Goal: Task Accomplishment & Management: Use online tool/utility

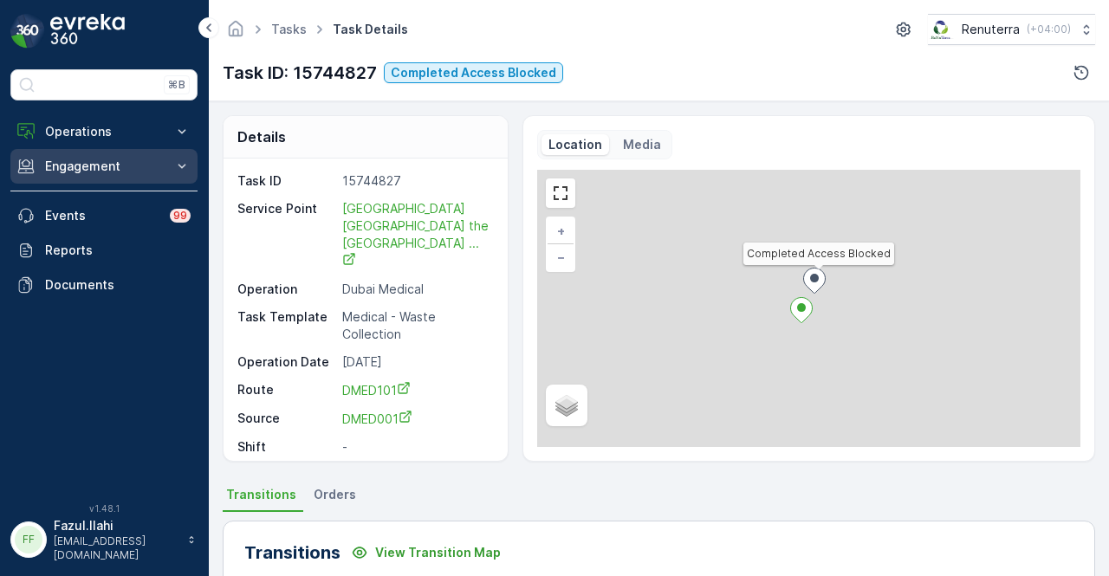
click at [114, 172] on p "Engagement" at bounding box center [104, 166] width 118 height 17
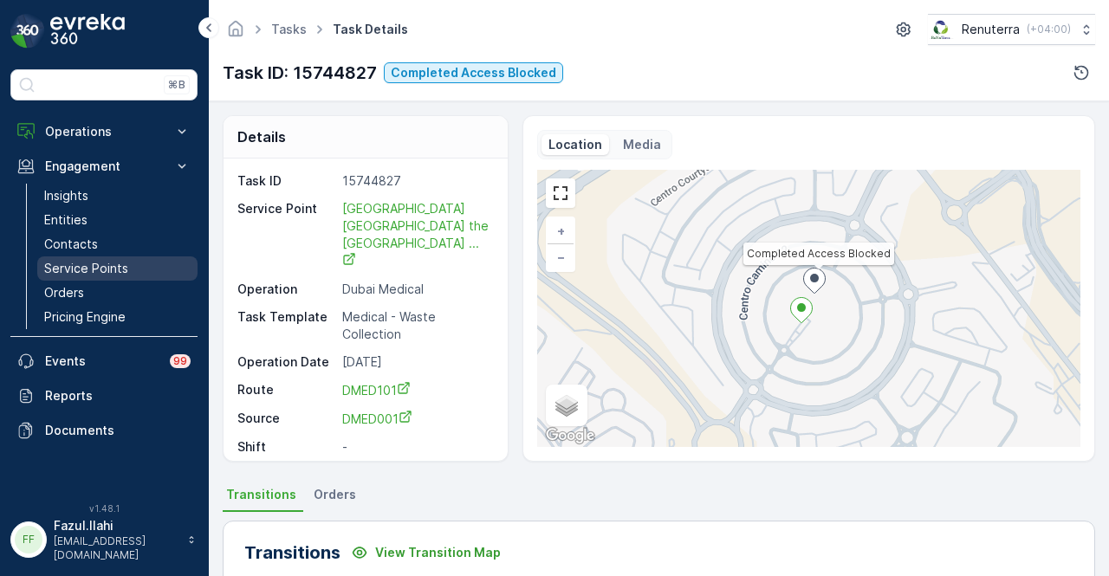
click at [116, 262] on p "Service Points" at bounding box center [86, 268] width 84 height 17
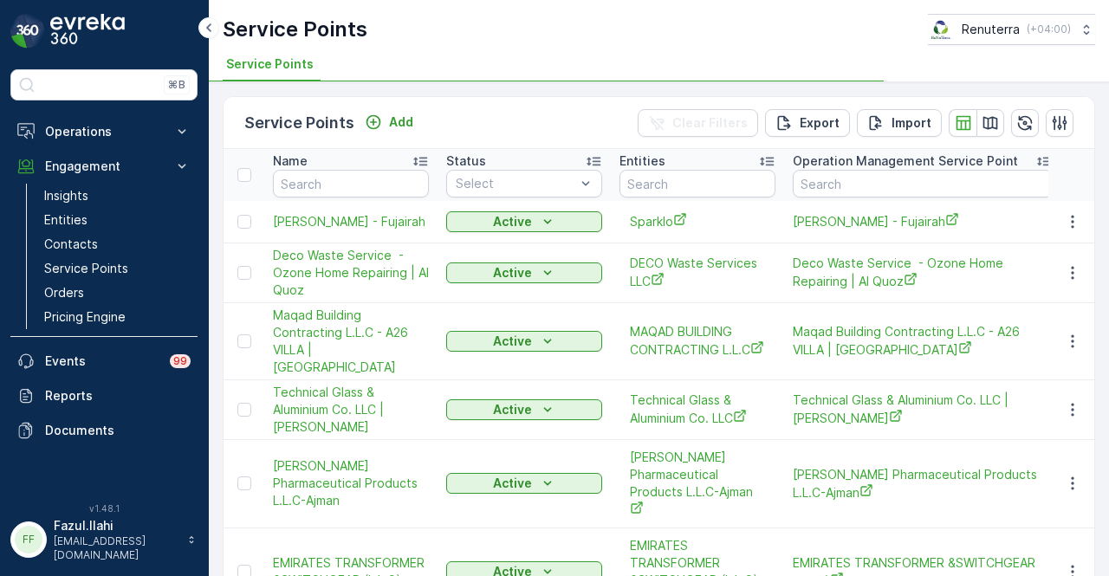
click at [340, 183] on input "text" at bounding box center [351, 184] width 156 height 28
click at [341, 188] on input "text" at bounding box center [351, 184] width 156 height 28
type input "g"
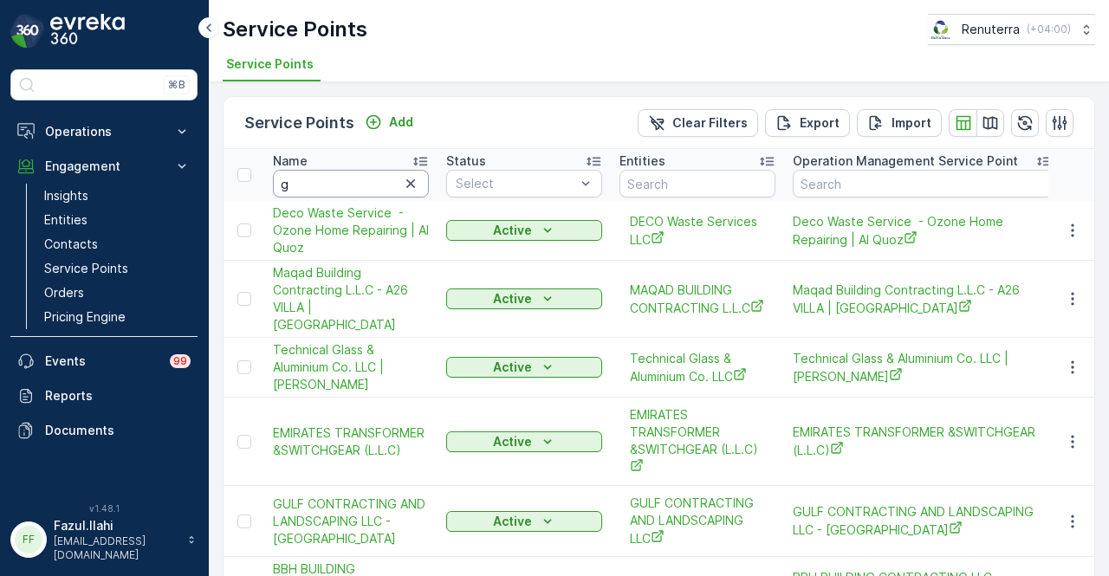
click at [341, 188] on input "g" at bounding box center [351, 184] width 156 height 28
type input "g&B"
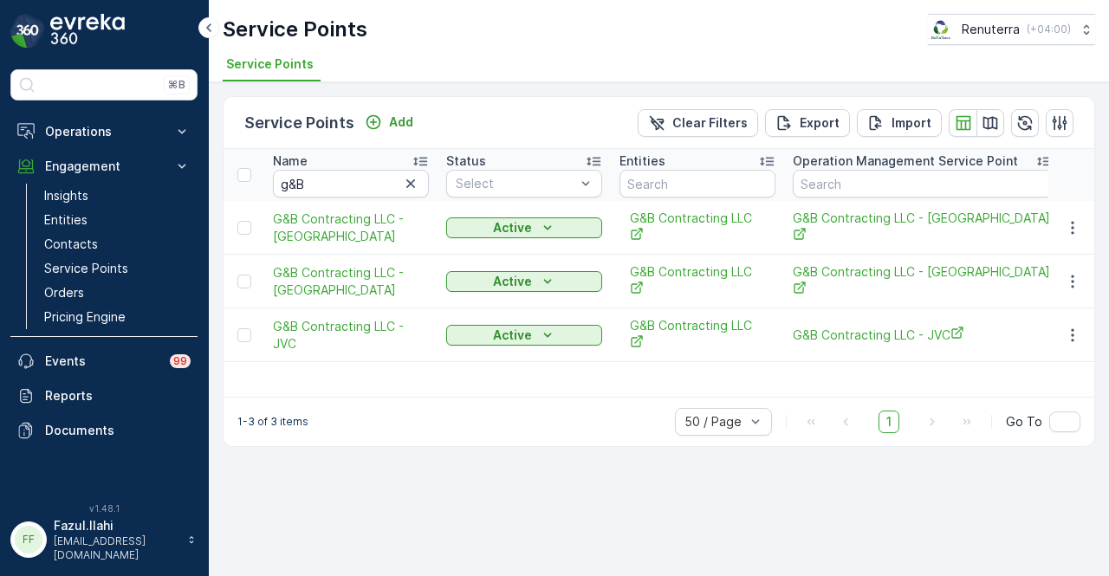
click at [406, 353] on div "Name g&B Status Select Entities Operation Management Service Point Address Orde…" at bounding box center [659, 273] width 871 height 248
click at [1081, 327] on icon "button" at bounding box center [1072, 335] width 17 height 17
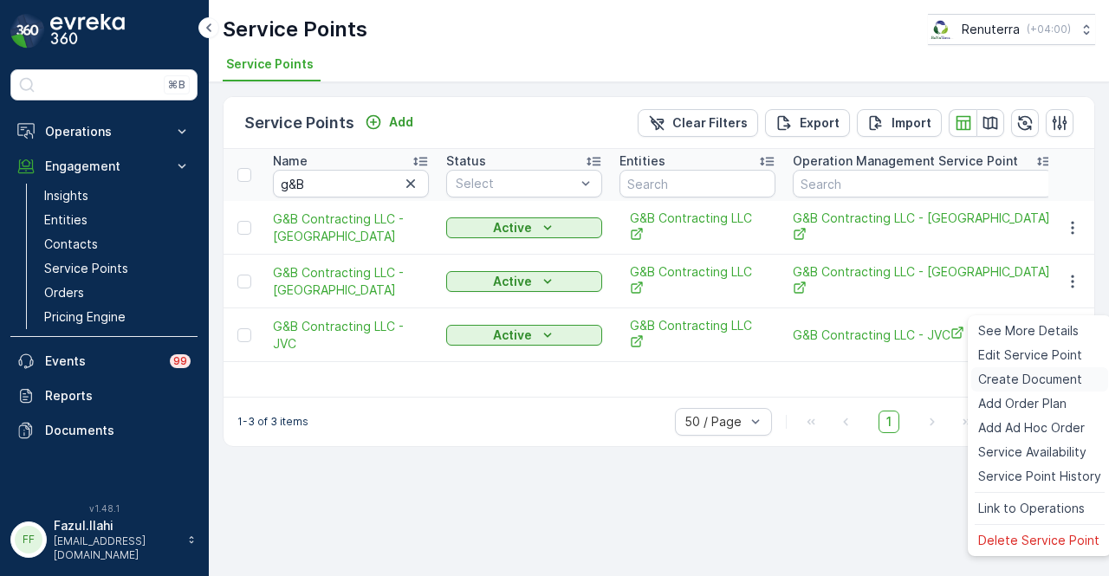
click at [1055, 373] on span "Create Document" at bounding box center [1030, 379] width 104 height 17
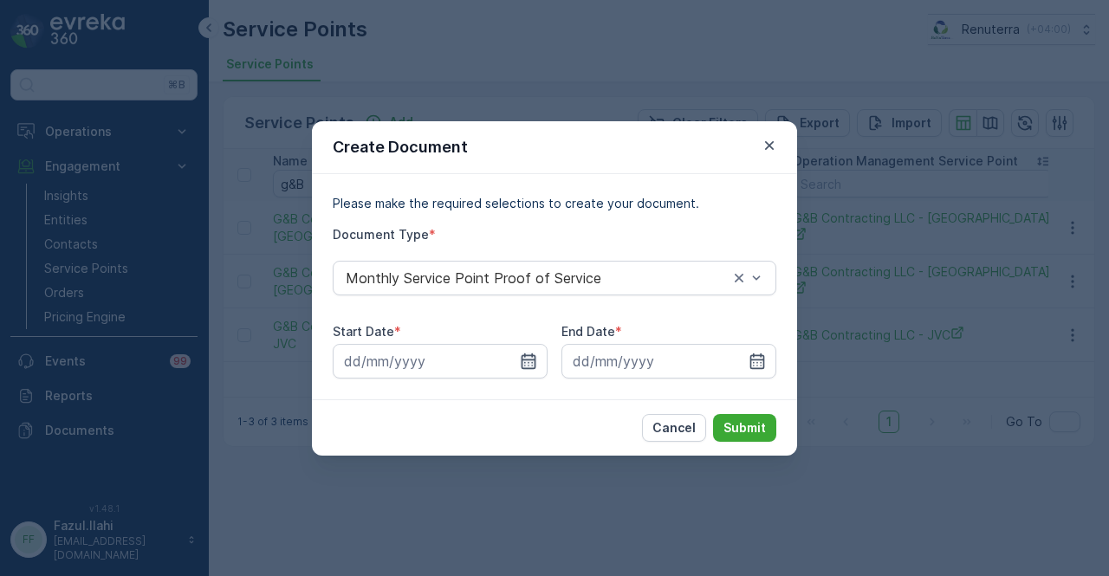
click at [529, 363] on icon "button" at bounding box center [528, 361] width 17 height 17
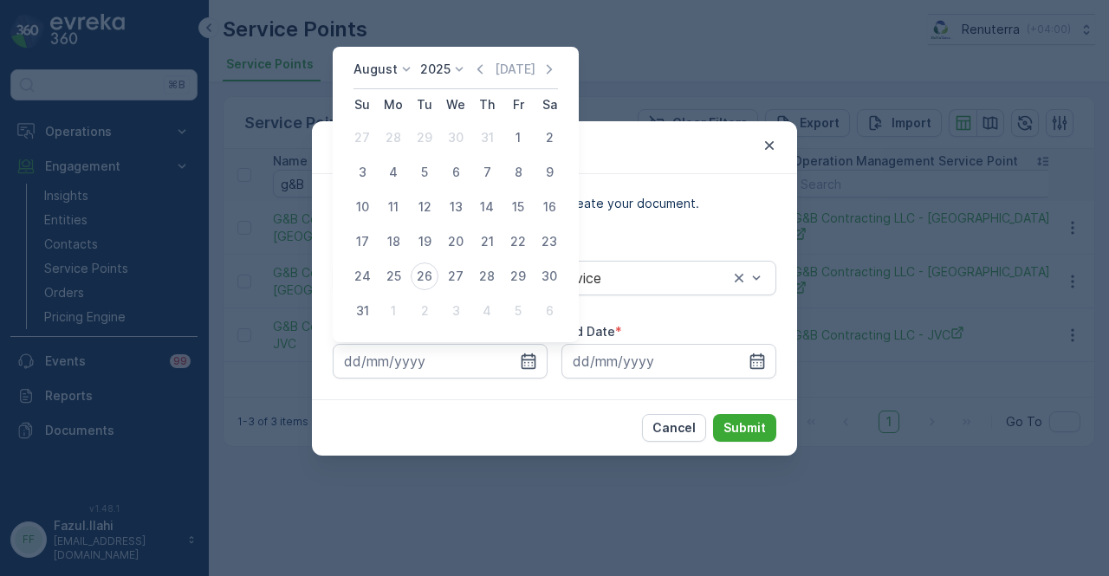
click at [482, 84] on div "[DATE] [DATE]" at bounding box center [456, 75] width 205 height 29
click at [483, 69] on icon "button" at bounding box center [479, 69] width 5 height 10
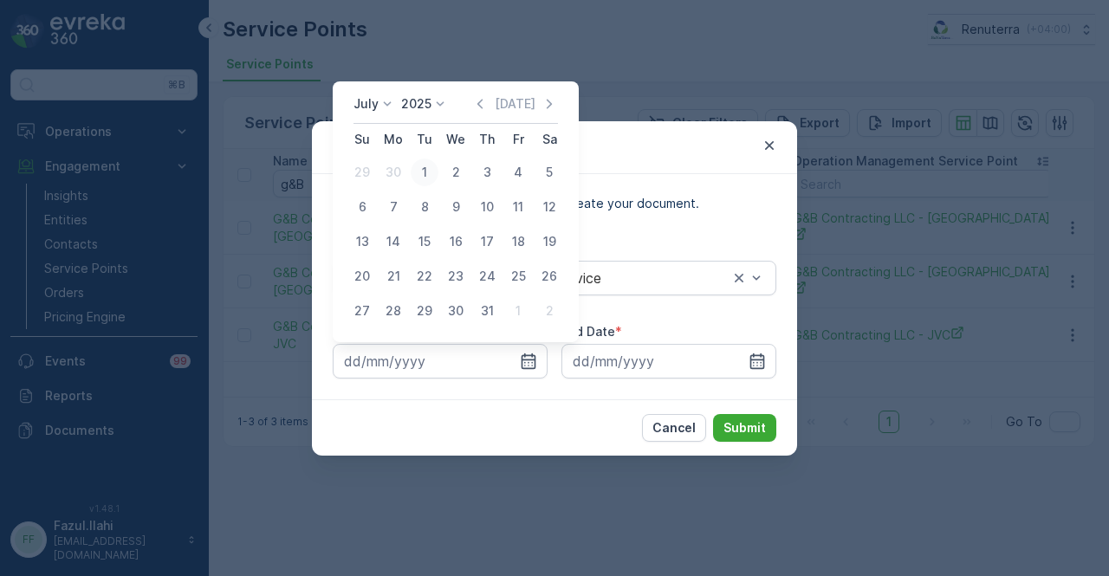
click at [418, 168] on div "1" at bounding box center [425, 173] width 28 height 28
type input "[DATE]"
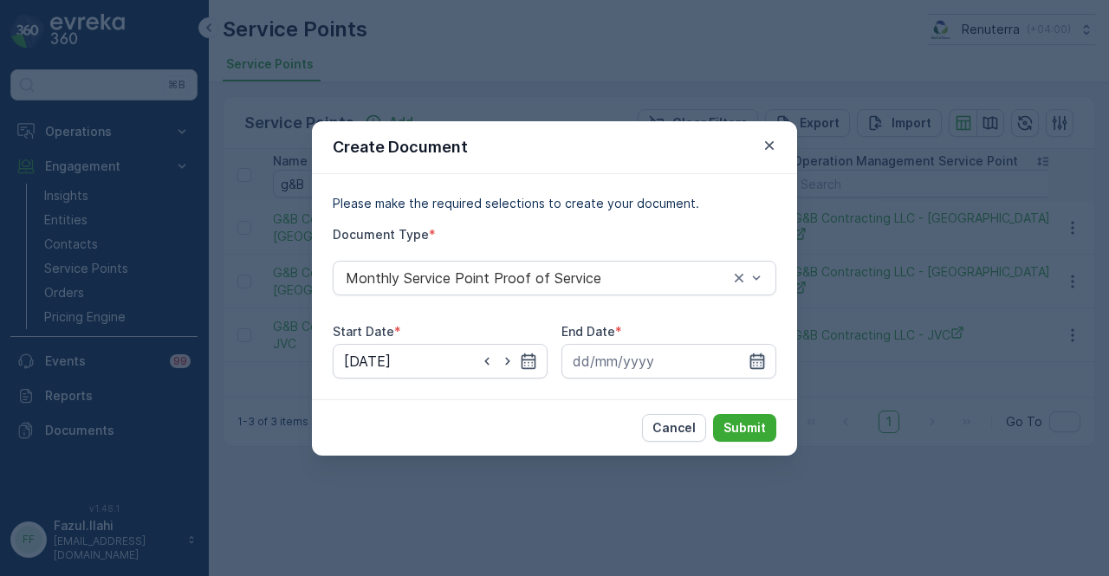
click at [763, 356] on icon "button" at bounding box center [757, 361] width 17 height 17
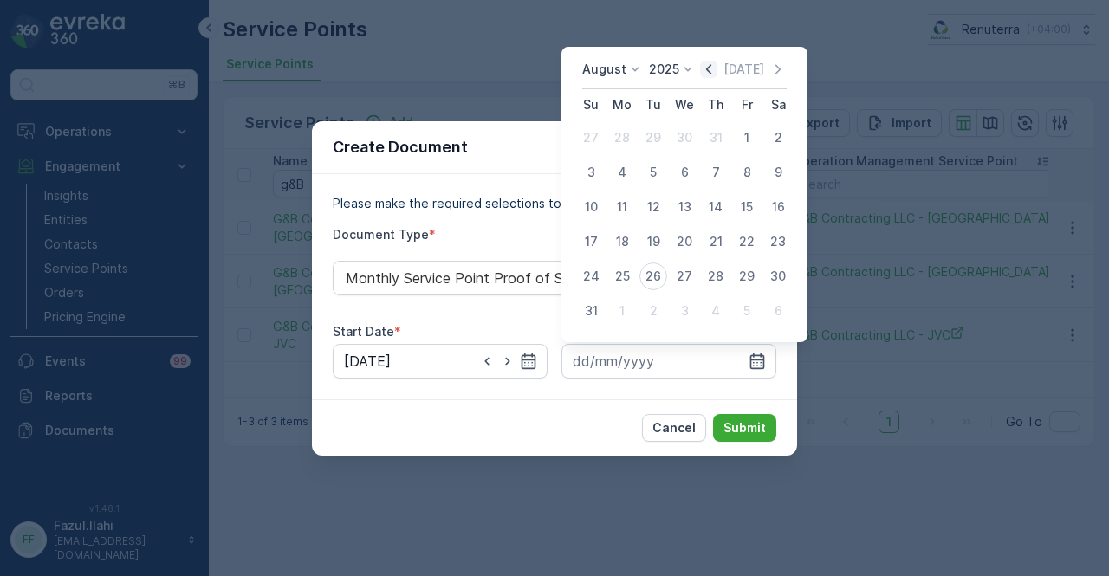
click at [717, 70] on icon "button" at bounding box center [708, 69] width 17 height 17
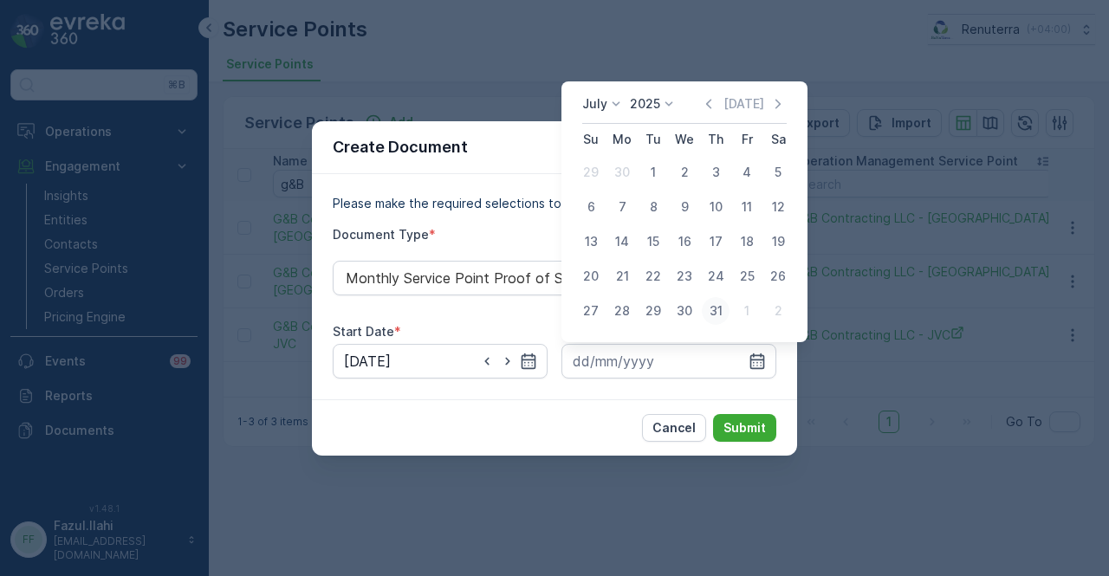
click at [717, 307] on div "31" at bounding box center [716, 311] width 28 height 28
type input "[DATE]"
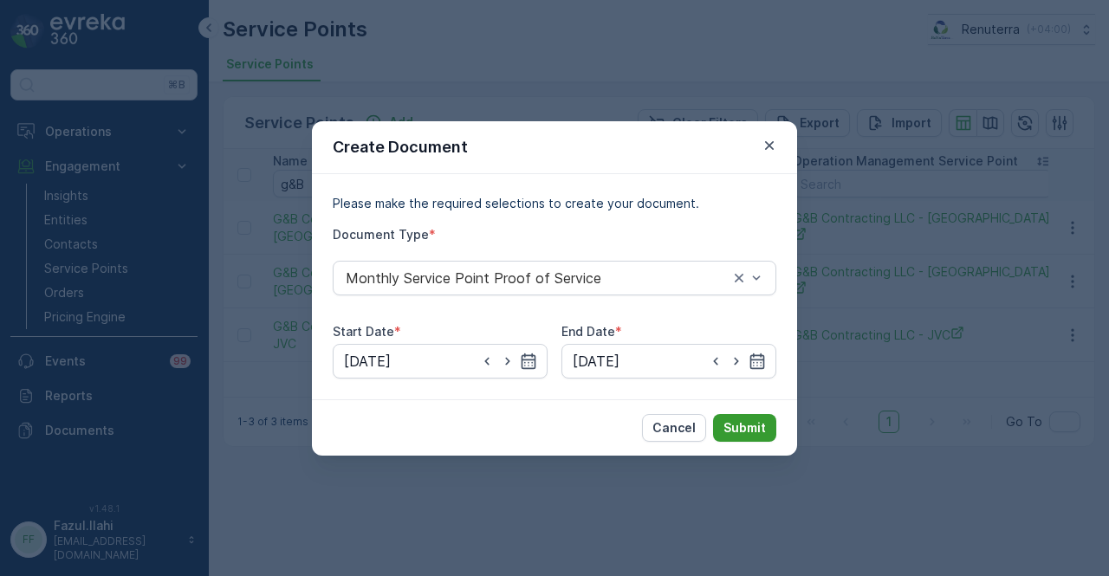
click at [756, 425] on p "Submit" at bounding box center [745, 427] width 42 height 17
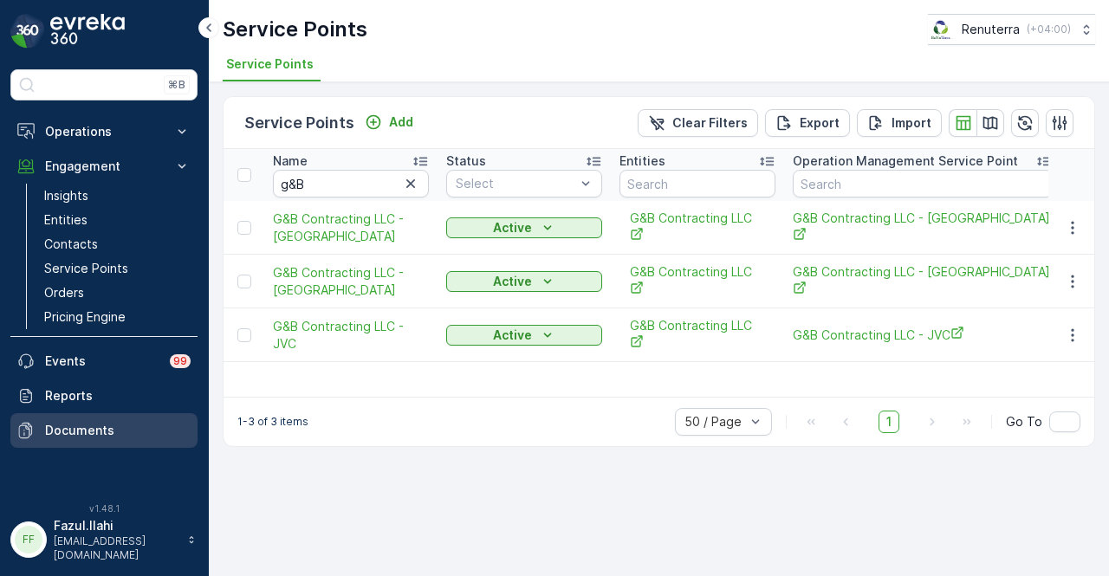
click at [102, 430] on p "Documents" at bounding box center [118, 430] width 146 height 17
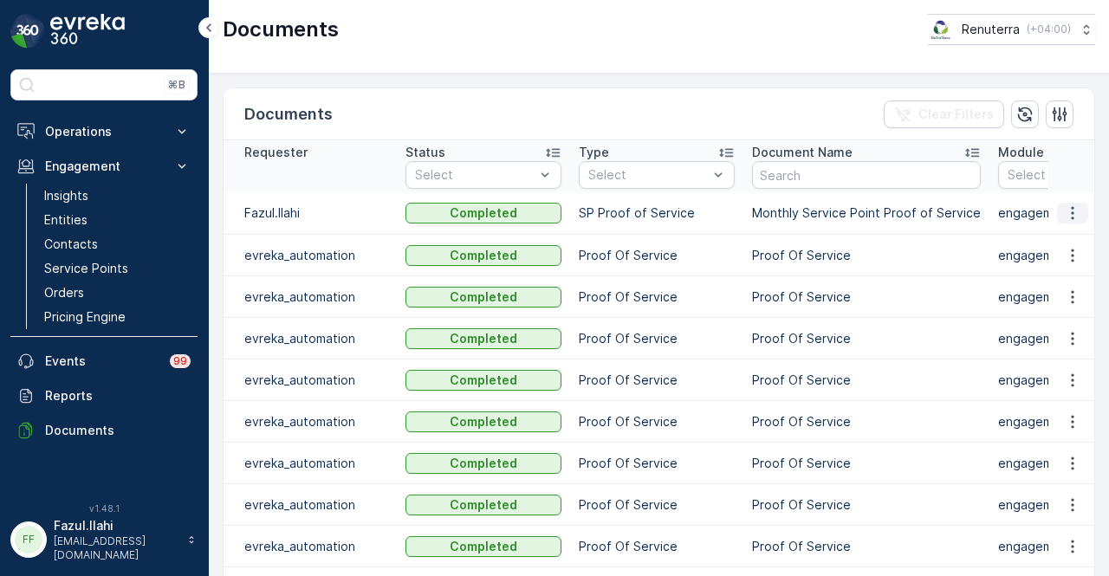
click at [1067, 211] on icon "button" at bounding box center [1072, 213] width 17 height 17
click at [1060, 235] on span "See Details" at bounding box center [1068, 237] width 67 height 17
